Goal: Task Accomplishment & Management: Manage account settings

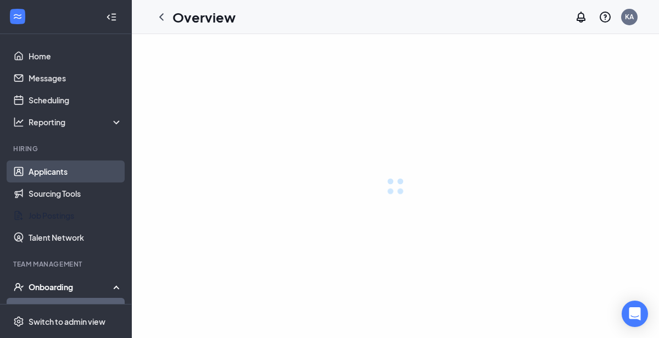
click at [54, 170] on link "Applicants" at bounding box center [76, 171] width 94 height 22
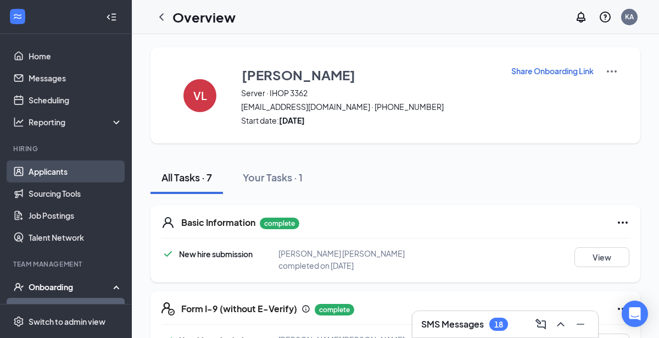
click at [48, 176] on link "Applicants" at bounding box center [76, 171] width 94 height 22
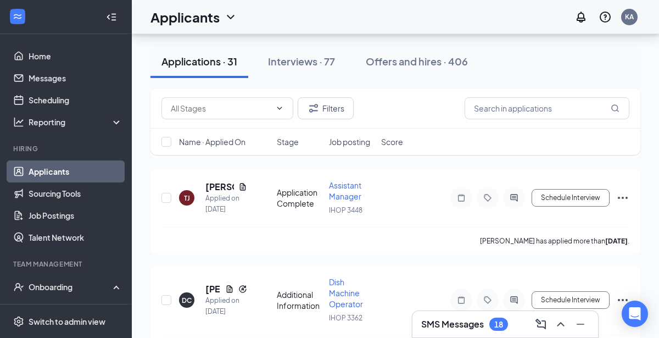
scroll to position [270, 0]
click at [242, 184] on icon "Document" at bounding box center [242, 186] width 9 height 9
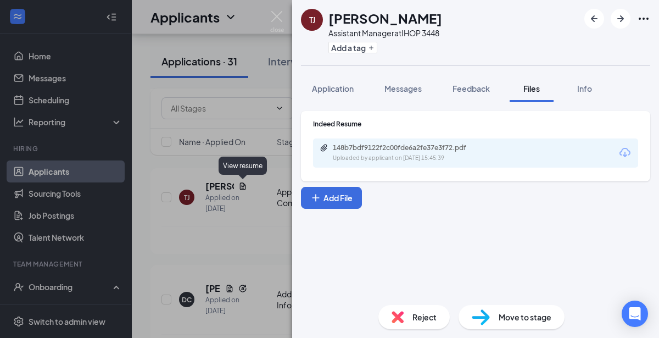
click at [150, 150] on div "[PERSON_NAME] Assistant Manager at IHOP 3448 Add a tag Application Messages Fee…" at bounding box center [329, 169] width 659 height 338
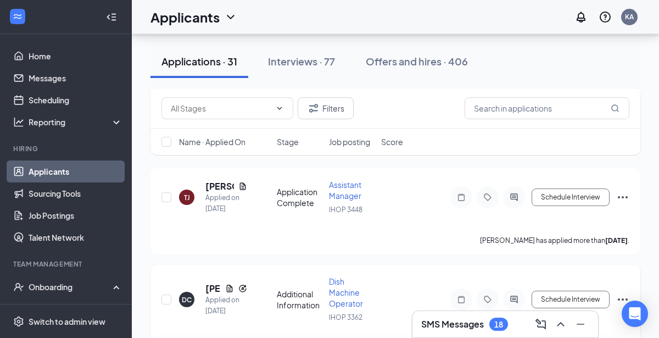
click at [155, 265] on div "DC [PERSON_NAME] Applied on [DATE] Additional Information Dish Machine Operator…" at bounding box center [395, 314] width 490 height 98
click at [298, 63] on div "Interviews · 77" at bounding box center [301, 61] width 67 height 14
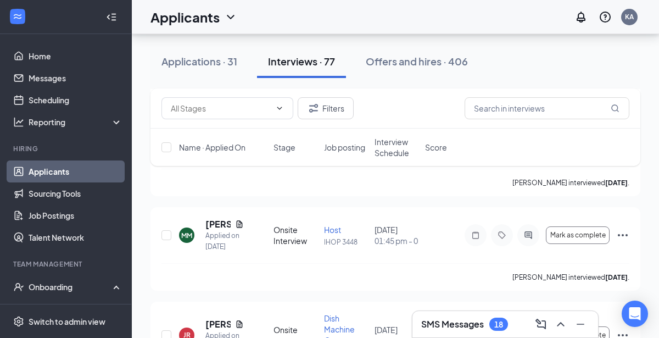
scroll to position [805, 0]
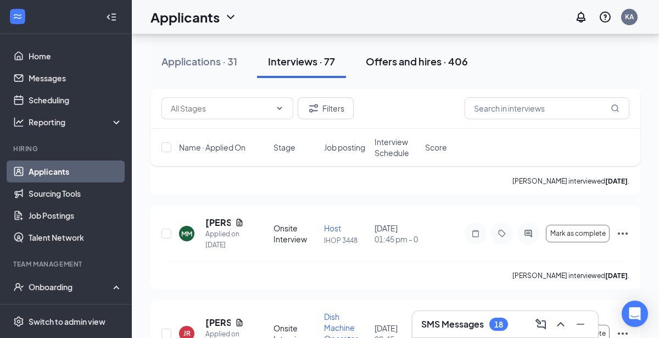
click at [407, 74] on button "Offers and hires · 406" at bounding box center [417, 61] width 124 height 33
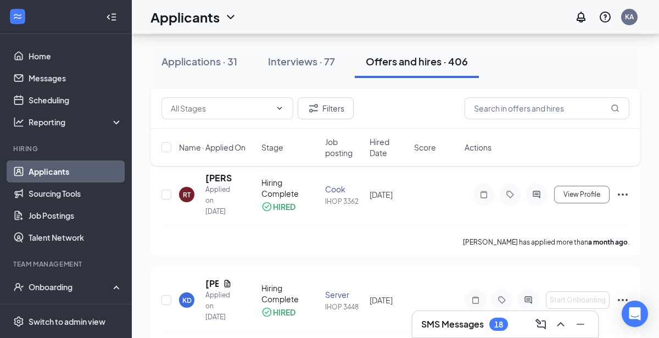
scroll to position [817, 0]
